Goal: Transaction & Acquisition: Purchase product/service

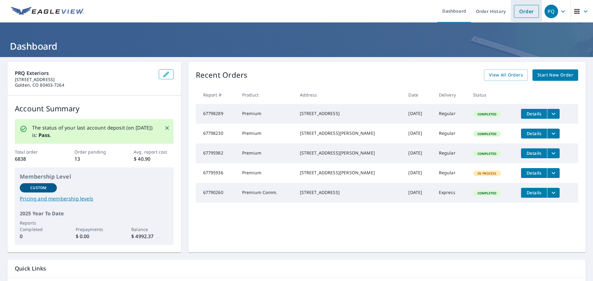
click at [524, 13] on link "Order" at bounding box center [526, 11] width 25 height 13
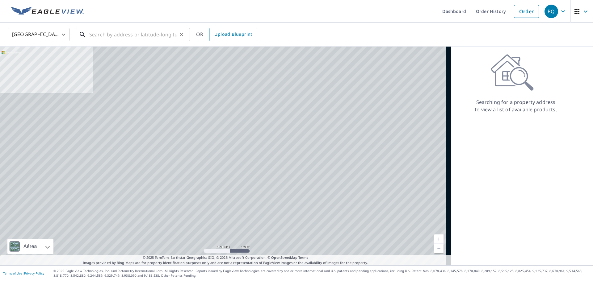
click at [114, 36] on input "text" at bounding box center [133, 34] width 88 height 17
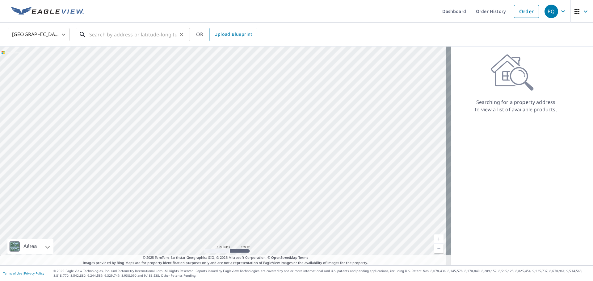
click at [140, 34] on input "text" at bounding box center [133, 34] width 88 height 17
click at [152, 35] on input "text" at bounding box center [133, 34] width 88 height 17
click at [148, 32] on input "text" at bounding box center [133, 34] width 88 height 17
click at [103, 38] on input "text" at bounding box center [133, 34] width 88 height 17
paste input "[STREET_ADDRESS][PERSON_NAME]"
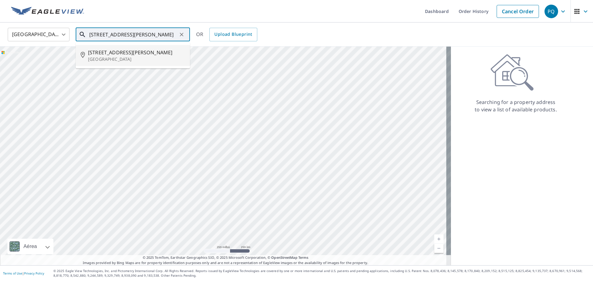
click at [146, 55] on span "[STREET_ADDRESS][PERSON_NAME]" at bounding box center [136, 52] width 97 height 7
type input "[STREET_ADDRESS][PERSON_NAME]"
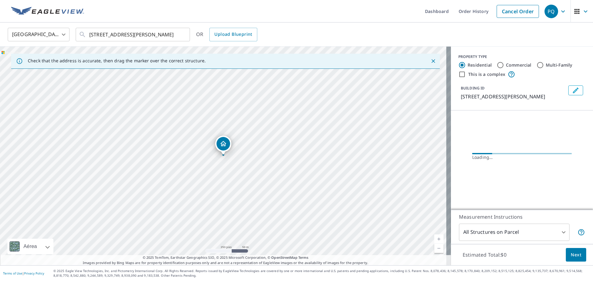
click at [486, 233] on body "PQ PQ Dashboard Order History Cancel Order PQ [GEOGRAPHIC_DATA] [GEOGRAPHIC_DAT…" at bounding box center [296, 140] width 593 height 281
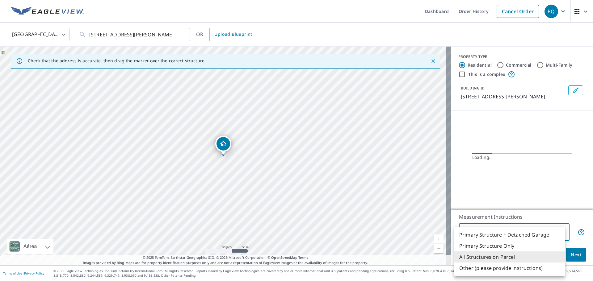
click at [486, 257] on li "All Structures on Parcel" at bounding box center [509, 257] width 111 height 11
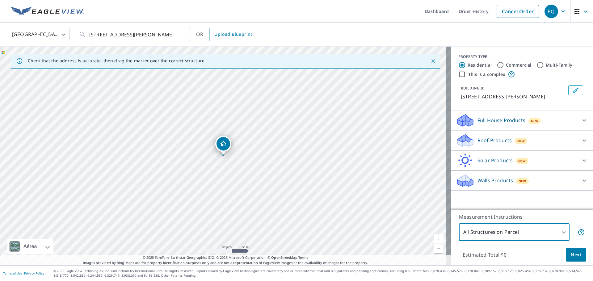
click at [515, 144] on div "New" at bounding box center [521, 141] width 13 height 6
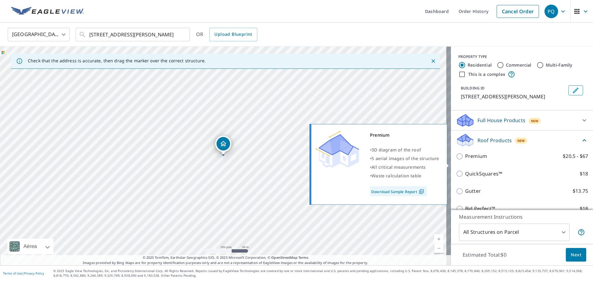
click at [474, 160] on p "Premium" at bounding box center [476, 157] width 22 height 8
click at [465, 160] on input "Premium $20.5 - $67" at bounding box center [460, 156] width 9 height 7
checkbox input "true"
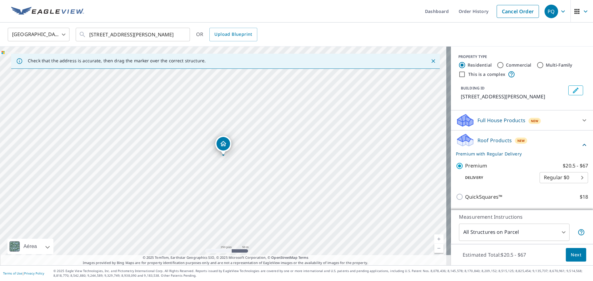
click at [566, 251] on button "Next" at bounding box center [576, 255] width 20 height 14
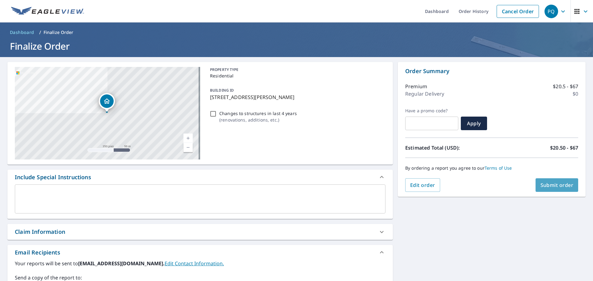
click at [548, 188] on span "Submit order" at bounding box center [557, 185] width 33 height 7
checkbox input "true"
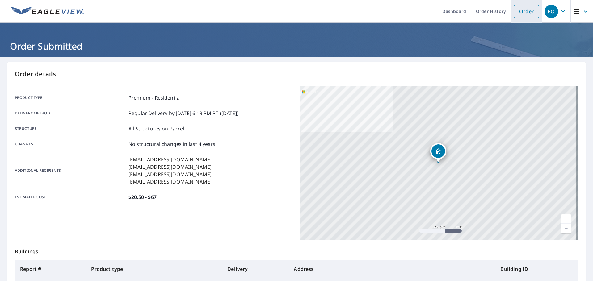
click at [526, 12] on link "Order" at bounding box center [526, 11] width 25 height 13
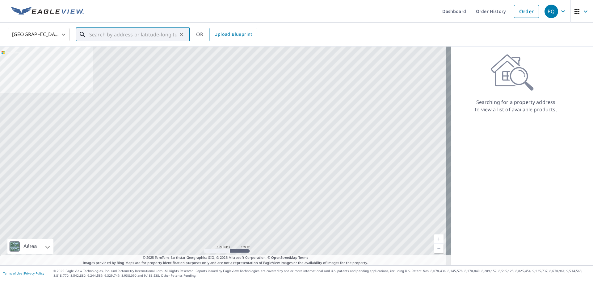
click at [137, 39] on input "text" at bounding box center [133, 34] width 88 height 17
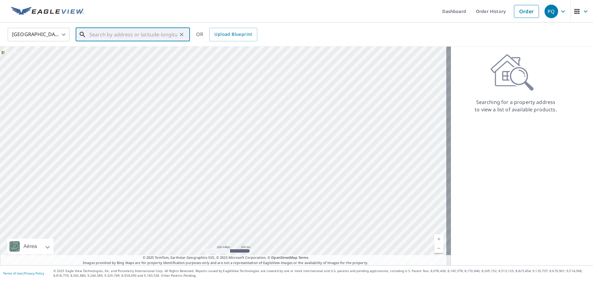
paste input "[STREET_ADDRESS]"
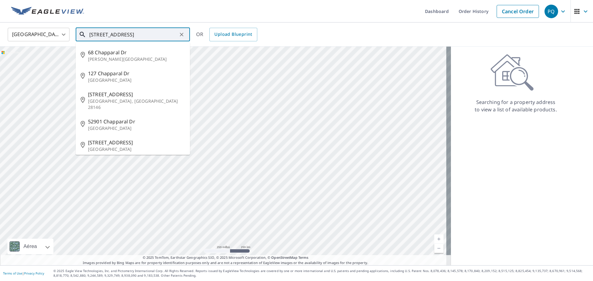
click at [150, 34] on input "[STREET_ADDRESS]" at bounding box center [133, 34] width 88 height 17
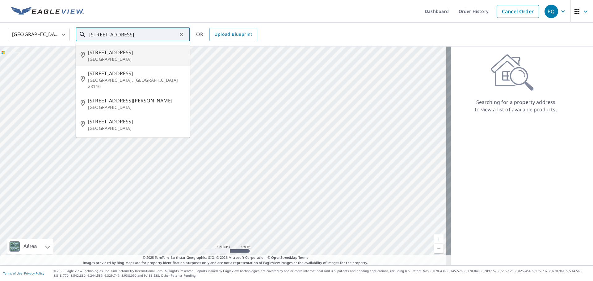
click at [146, 56] on span "[STREET_ADDRESS]" at bounding box center [136, 52] width 97 height 7
type input "[STREET_ADDRESS]"
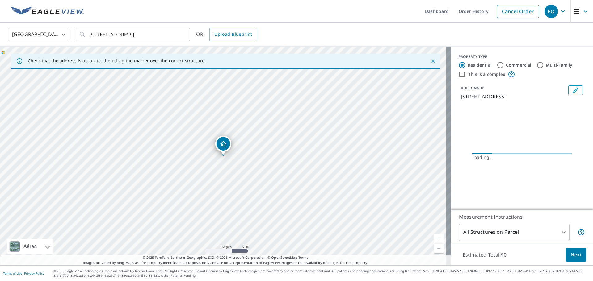
click at [494, 231] on body "PQ PQ Dashboard Order History Cancel Order PQ [GEOGRAPHIC_DATA] [GEOGRAPHIC_DAT…" at bounding box center [296, 140] width 593 height 281
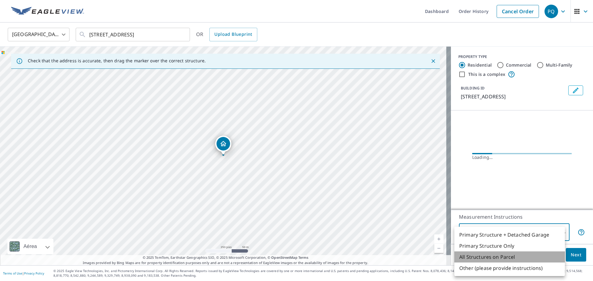
click at [489, 257] on li "All Structures on Parcel" at bounding box center [509, 257] width 111 height 11
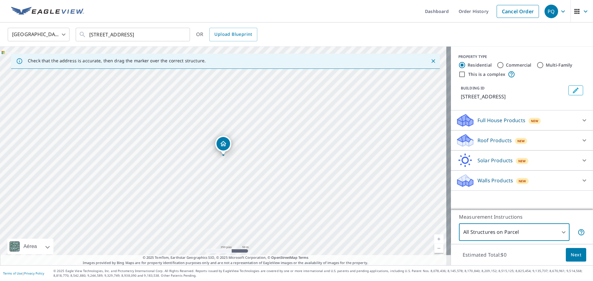
click at [487, 142] on p "Roof Products" at bounding box center [495, 140] width 34 height 7
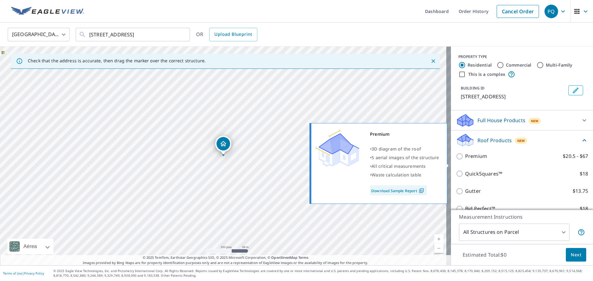
click at [479, 160] on p "Premium" at bounding box center [476, 157] width 22 height 8
click at [465, 160] on input "Premium $20.5 - $67" at bounding box center [460, 156] width 9 height 7
checkbox input "true"
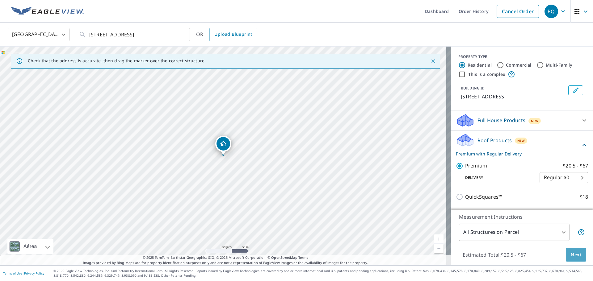
click at [571, 257] on span "Next" at bounding box center [576, 255] width 11 height 8
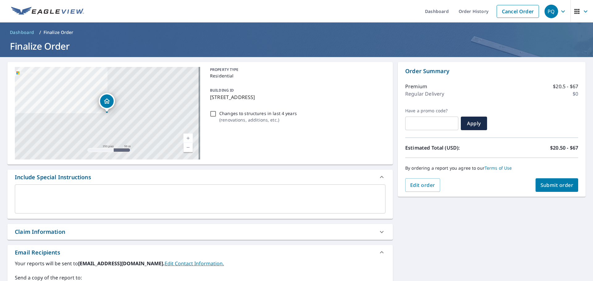
click at [541, 186] on span "Submit order" at bounding box center [557, 185] width 33 height 7
checkbox input "true"
